Goal: Navigation & Orientation: Find specific page/section

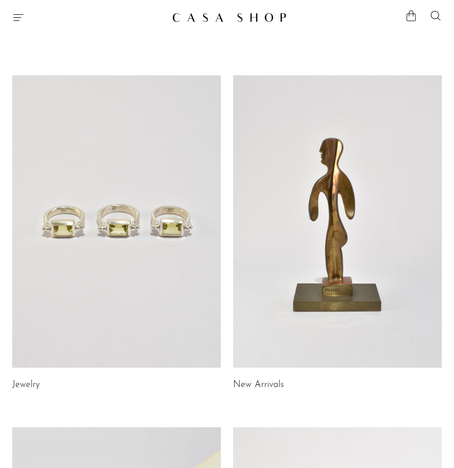
click at [120, 194] on link at bounding box center [116, 221] width 209 height 292
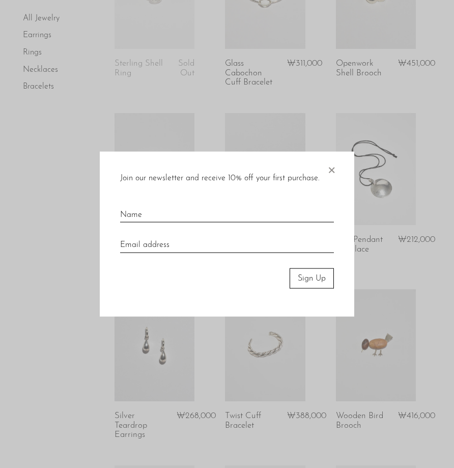
scroll to position [352, 0]
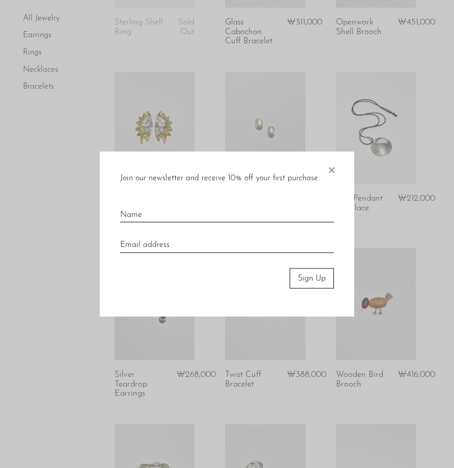
click at [331, 165] on span "×" at bounding box center [331, 167] width 10 height 33
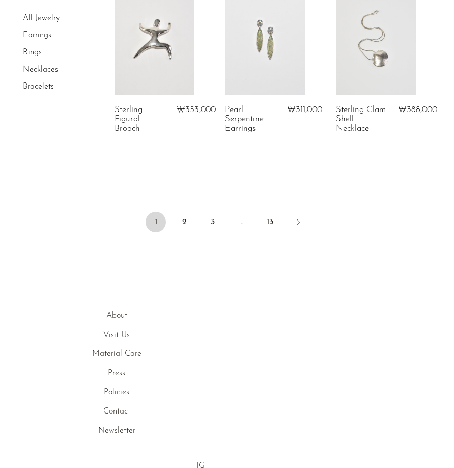
scroll to position [2034, 0]
click at [46, 38] on link "Earrings" at bounding box center [37, 36] width 28 height 8
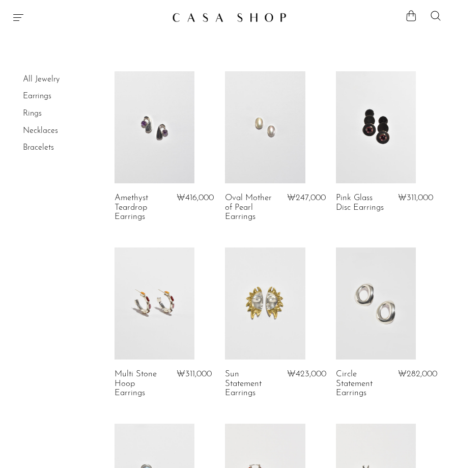
click at [35, 133] on link "Necklaces" at bounding box center [40, 131] width 35 height 8
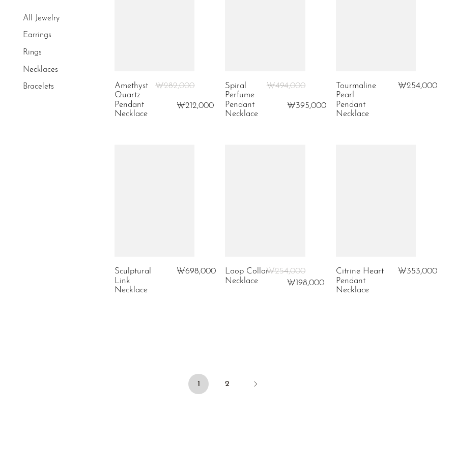
scroll to position [1968, 0]
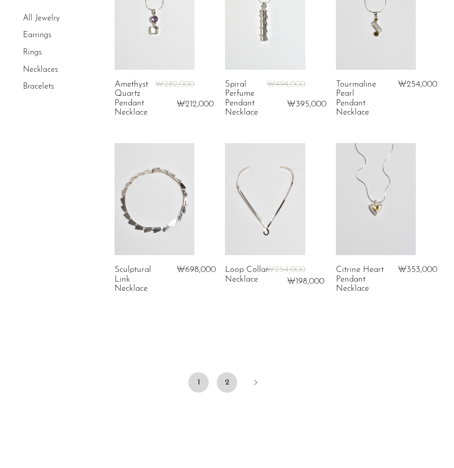
click at [229, 387] on link "2" at bounding box center [227, 382] width 20 height 20
